Goal: Task Accomplishment & Management: Complete application form

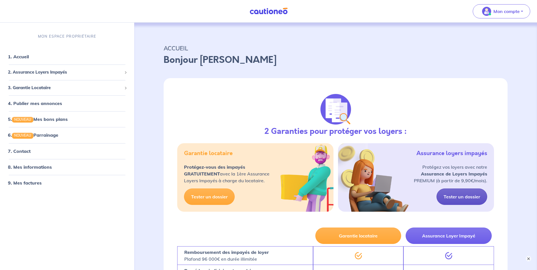
click at [462, 194] on link "Tester un dossier" at bounding box center [461, 196] width 51 height 16
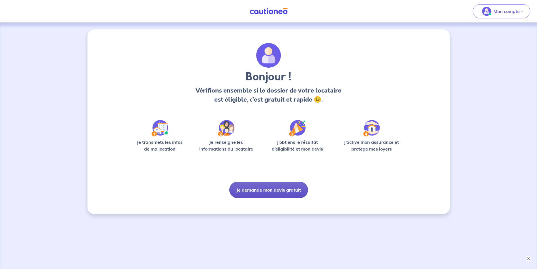
click at [284, 190] on button "Je demande mon devis gratuit" at bounding box center [268, 190] width 79 height 16
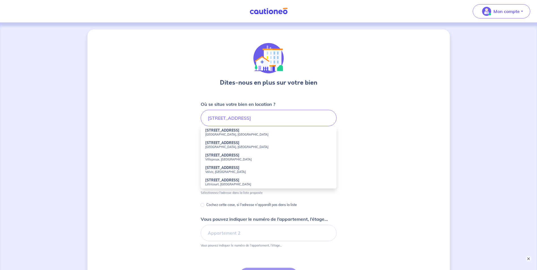
click at [252, 128] on li "[STREET_ADDRESS]" at bounding box center [269, 132] width 136 height 12
type input "[STREET_ADDRESS]"
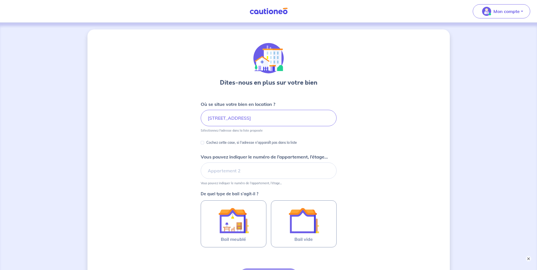
click at [222, 143] on p "Cochez cette case, si l'adresse n'apparaît pas dans la liste" at bounding box center [251, 142] width 91 height 7
click at [204, 143] on input "Cochez cette case, si l'adresse n'apparaît pas dans la liste" at bounding box center [202, 142] width 3 height 3
checkbox input "true"
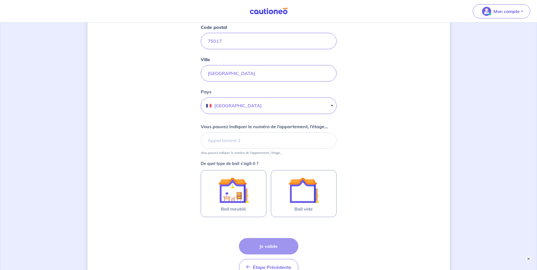
scroll to position [124, 0]
click at [303, 144] on input "Vous pouvez indiquer le numéro de l’appartement, l’étage..." at bounding box center [269, 140] width 136 height 16
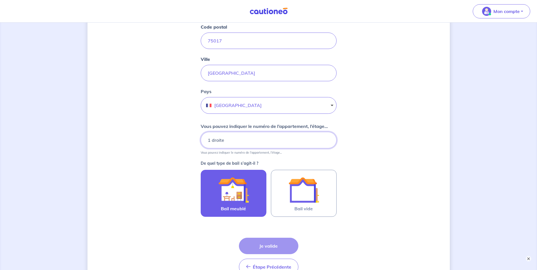
type input "1 droite"
click at [262, 183] on label "Bail meublé" at bounding box center [234, 193] width 66 height 47
click at [0, 0] on input "Bail meublé" at bounding box center [0, 0] width 0 height 0
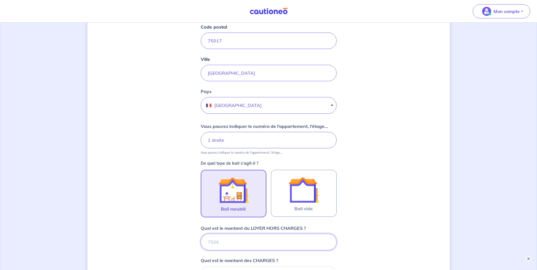
scroll to position [282, 0]
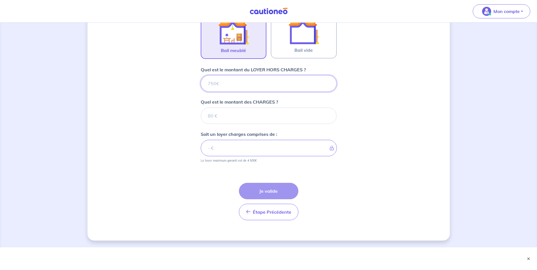
click at [287, 83] on input "Quel est le montant du LOYER HORS CHARGES ?" at bounding box center [269, 83] width 136 height 16
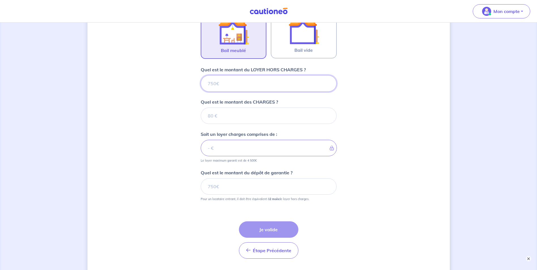
type input "2"
type input "23"
type input "240"
type input "2400"
type input "24003"
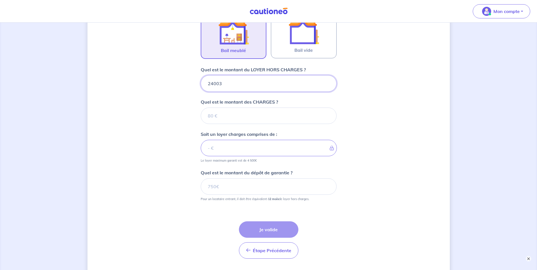
type input "2400"
click at [221, 112] on input "Quel est le montant des CHARGES ?" at bounding box center [269, 116] width 136 height 16
type input "300"
type input "2700"
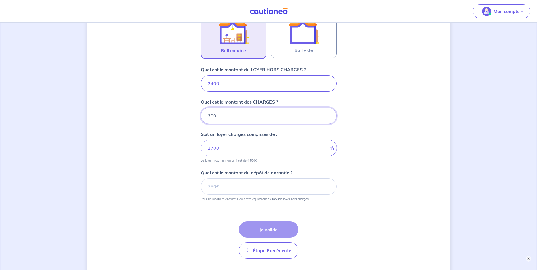
type input "300"
click at [380, 162] on div "Dites-nous en plus sur votre bien Cochez cette case, si l'adresse n'apparaît pa…" at bounding box center [268, 13] width 362 height 532
click at [300, 184] on input "Quel est le montant du dépôt de garantie ?" at bounding box center [269, 186] width 136 height 16
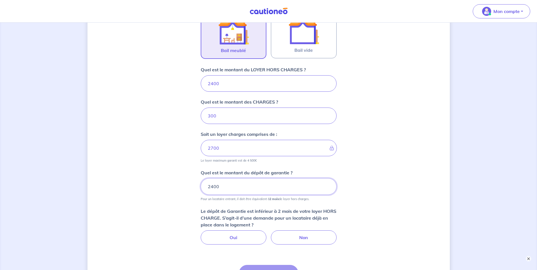
type input "2400"
click at [383, 177] on div "Dites-nous en plus sur votre bien Cochez cette case, si l'adresse n'apparaît pa…" at bounding box center [268, 34] width 362 height 575
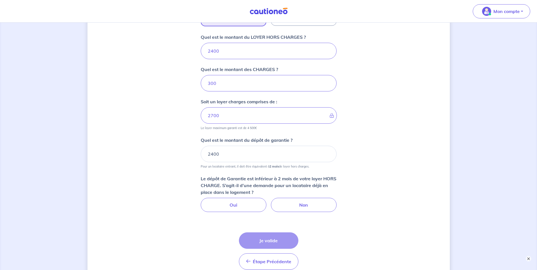
scroll to position [315, 0]
click at [309, 205] on label "Non" at bounding box center [304, 204] width 66 height 14
click at [270, 201] on input "Non" at bounding box center [268, 199] width 4 height 4
radio input "true"
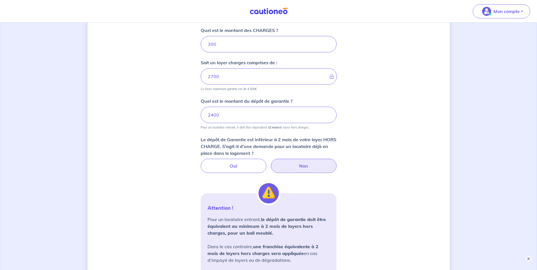
scroll to position [353, 0]
drag, startPoint x: 227, startPoint y: 113, endPoint x: 186, endPoint y: 113, distance: 40.2
click at [186, 113] on div "Dites-nous en plus sur votre bien Cochez cette case, si l'adresse n'apparaît pa…" at bounding box center [268, 17] width 362 height 682
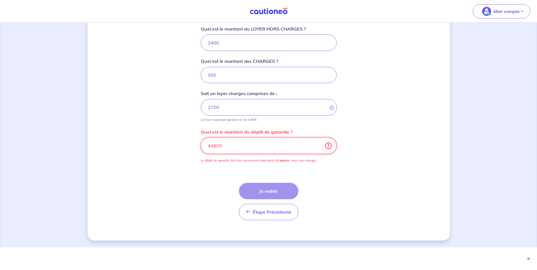
click at [246, 140] on input "44800" at bounding box center [269, 145] width 136 height 16
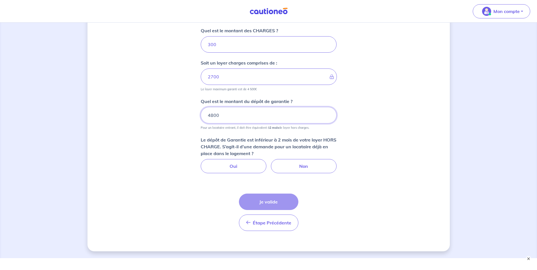
scroll to position [321, 0]
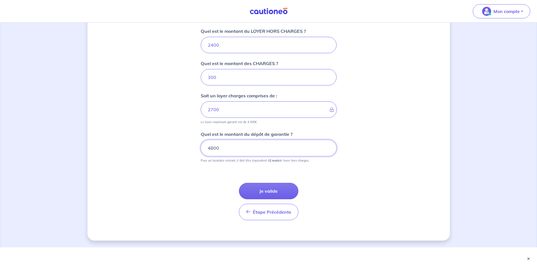
type input "4800"
click at [273, 195] on button "Je valide" at bounding box center [268, 191] width 59 height 16
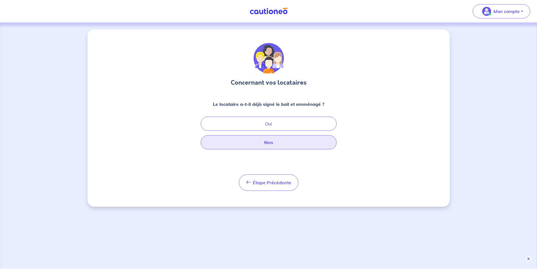
click at [284, 144] on button "Non" at bounding box center [269, 142] width 136 height 14
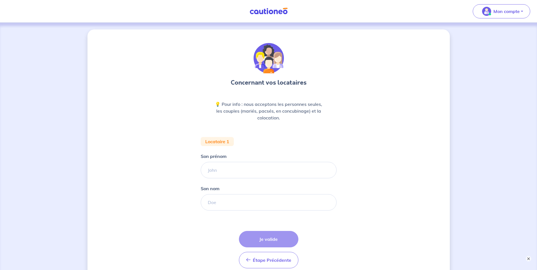
scroll to position [48, 0]
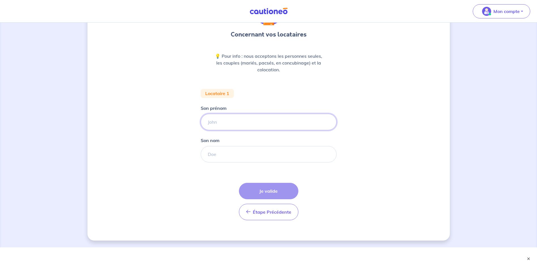
click at [266, 123] on input "Son prénom" at bounding box center [269, 122] width 136 height 16
type input "X"
click at [259, 150] on input "Son nom" at bounding box center [269, 154] width 136 height 16
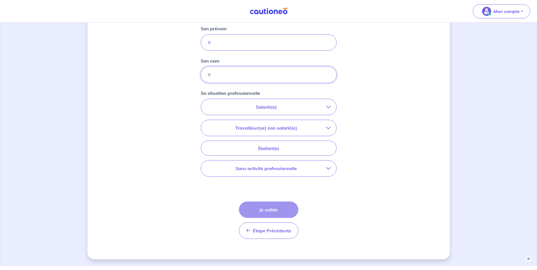
scroll to position [128, 0]
type input "Y"
click at [278, 101] on button "Salarié(e)" at bounding box center [268, 107] width 135 height 16
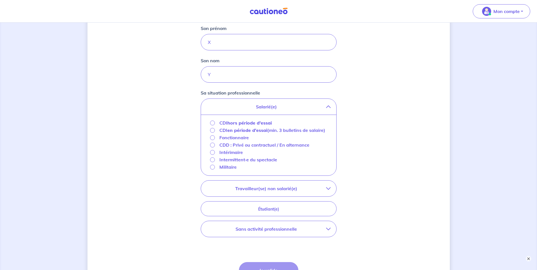
click at [244, 122] on strong "hors période d'essai" at bounding box center [249, 123] width 44 height 6
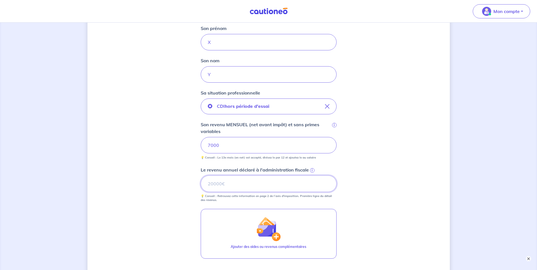
click at [270, 185] on input "Le revenu annuel déclaré à l'administration fiscale i" at bounding box center [269, 183] width 136 height 16
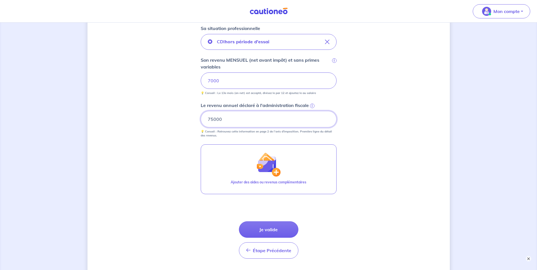
scroll to position [193, 0]
type input "75000"
click at [292, 199] on form "Locataire 1 Son prénom X Son nom Y Sa situation professionnelle CDI hors périod…" at bounding box center [269, 103] width 136 height 319
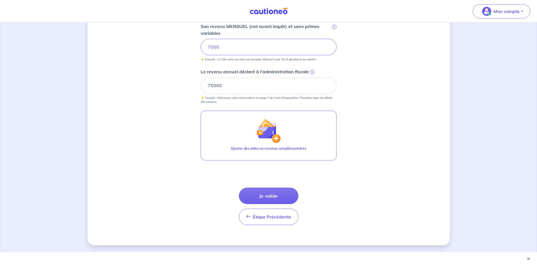
scroll to position [227, 0]
click at [278, 197] on button "Je valide" at bounding box center [268, 195] width 59 height 16
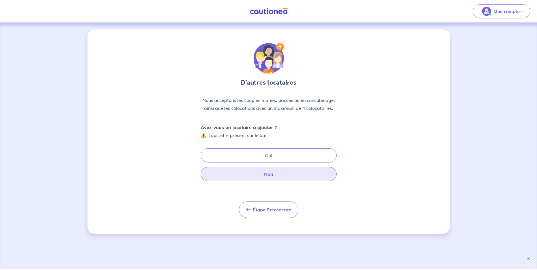
click at [274, 180] on button "Non" at bounding box center [269, 174] width 136 height 14
